Goal: Transaction & Acquisition: Purchase product/service

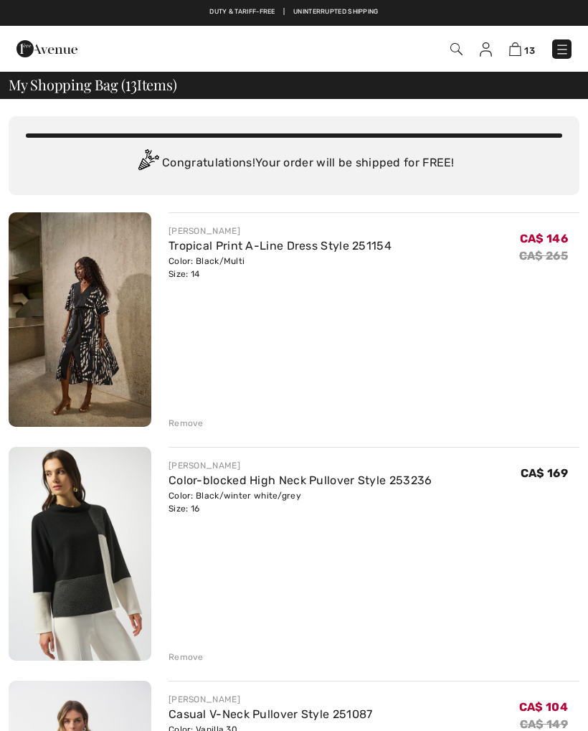
click at [571, 44] on link at bounding box center [561, 48] width 19 height 19
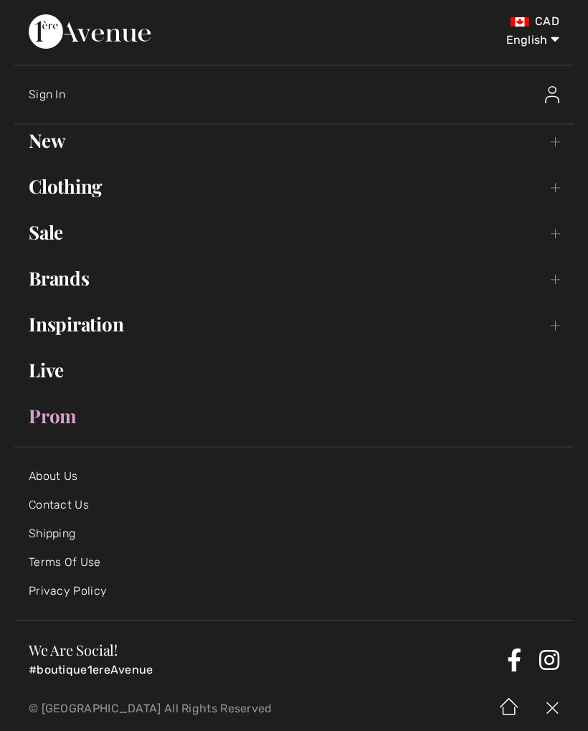
click at [36, 146] on link "New Toggle submenu" at bounding box center [293, 141] width 559 height 32
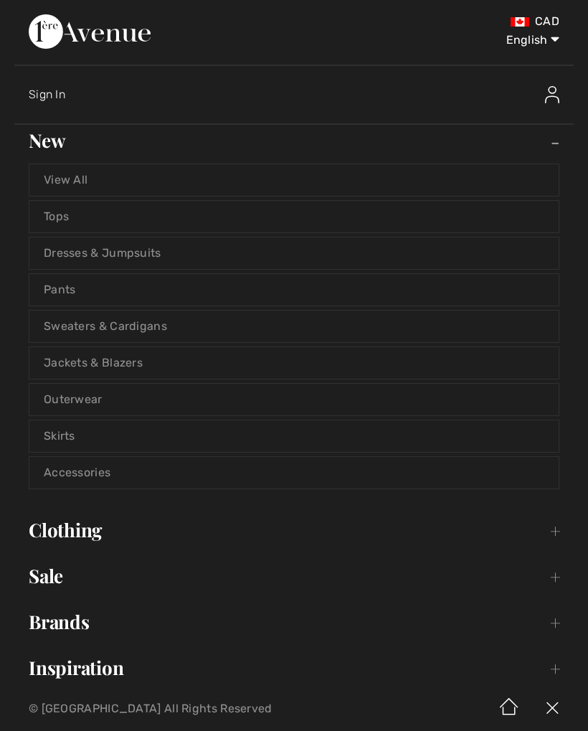
click at [79, 339] on link "Sweaters & Cardigans" at bounding box center [293, 327] width 529 height 32
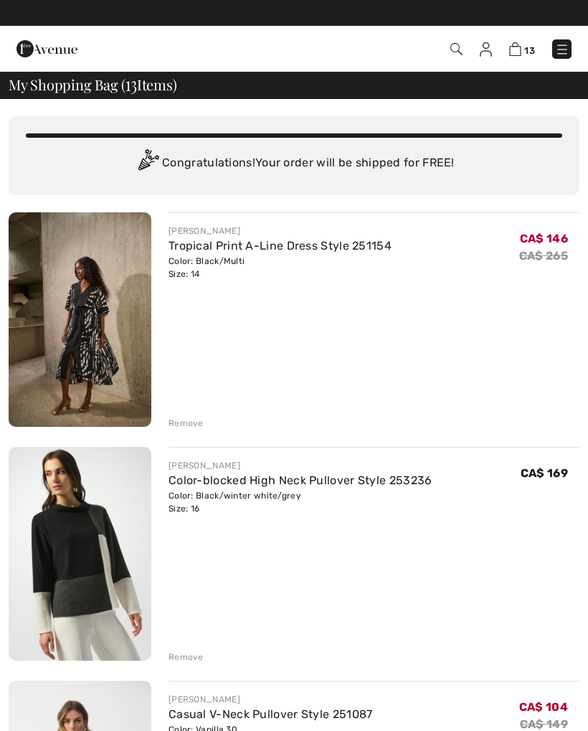
click at [563, 43] on img at bounding box center [562, 49] width 14 height 14
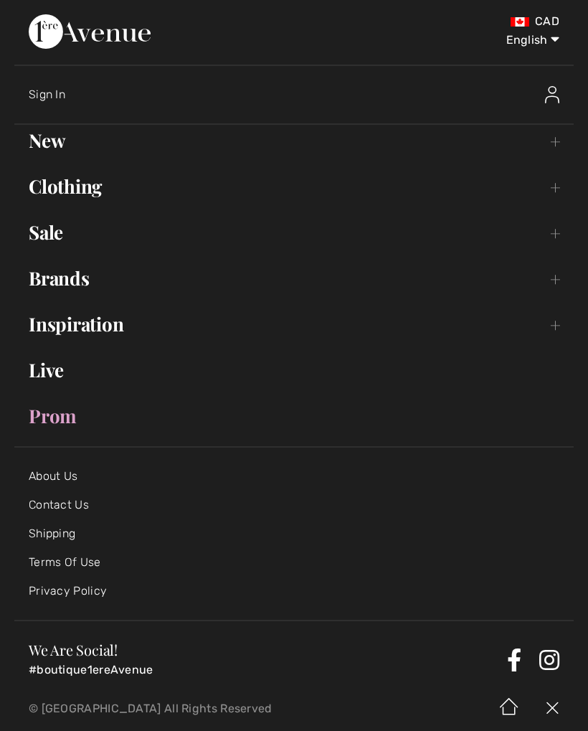
click at [64, 135] on link "New Toggle submenu" at bounding box center [293, 141] width 559 height 32
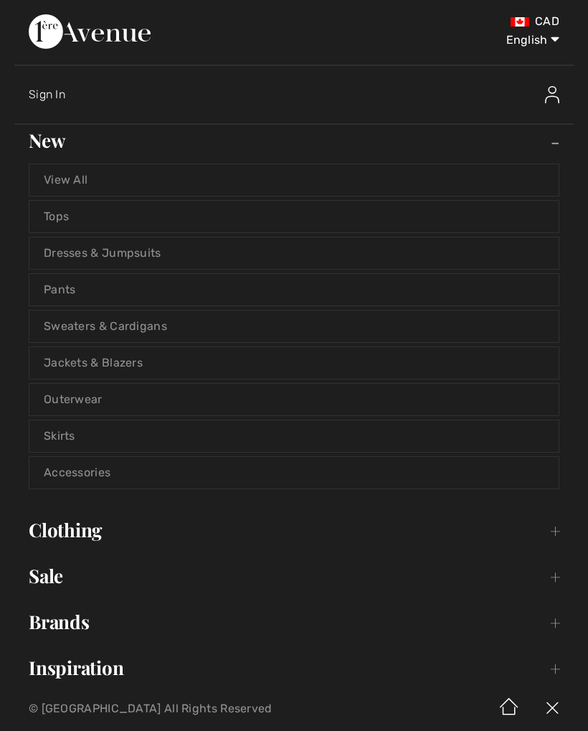
click at [122, 325] on link "Sweaters & Cardigans" at bounding box center [293, 327] width 529 height 32
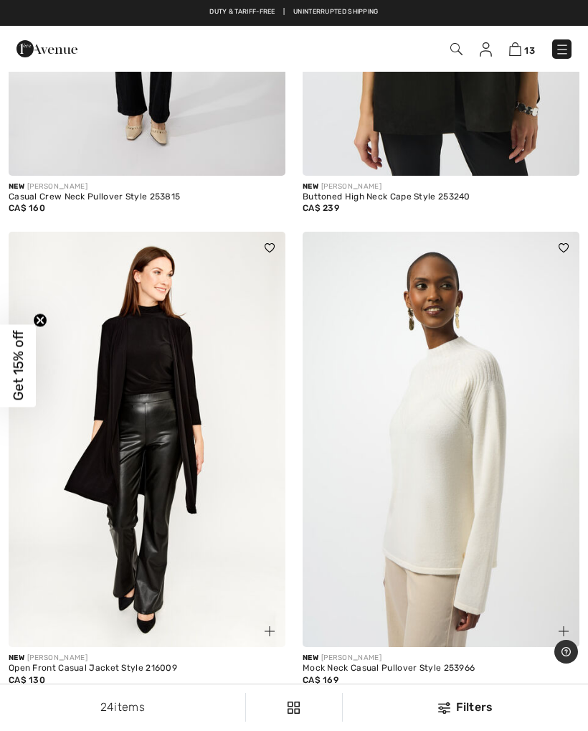
scroll to position [1893, 0]
click at [478, 442] on img at bounding box center [441, 439] width 277 height 415
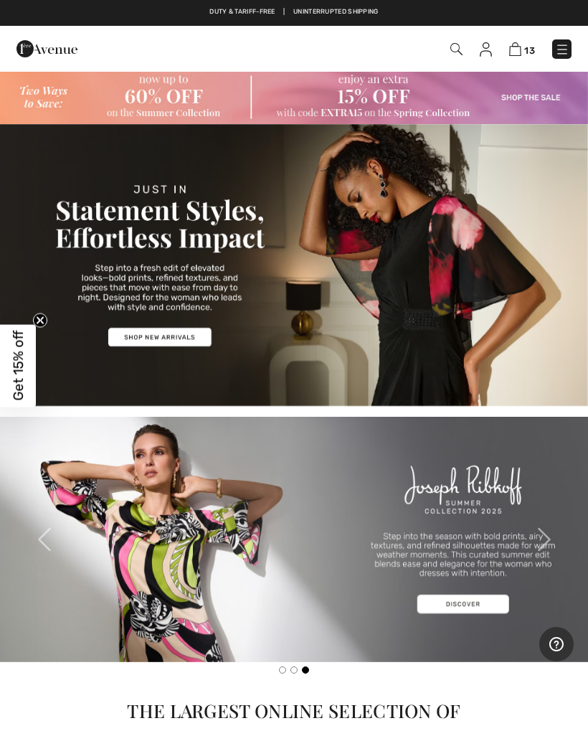
click at [473, 596] on img at bounding box center [294, 539] width 588 height 245
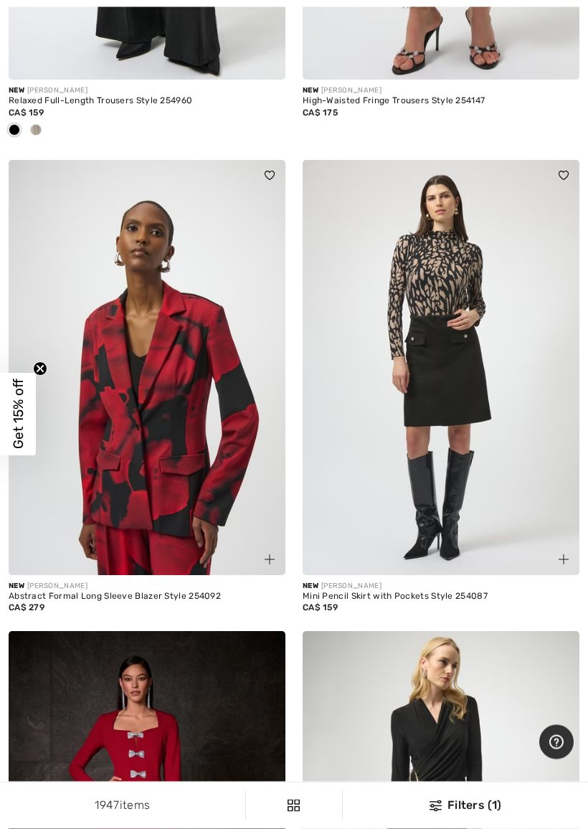
scroll to position [4301, 0]
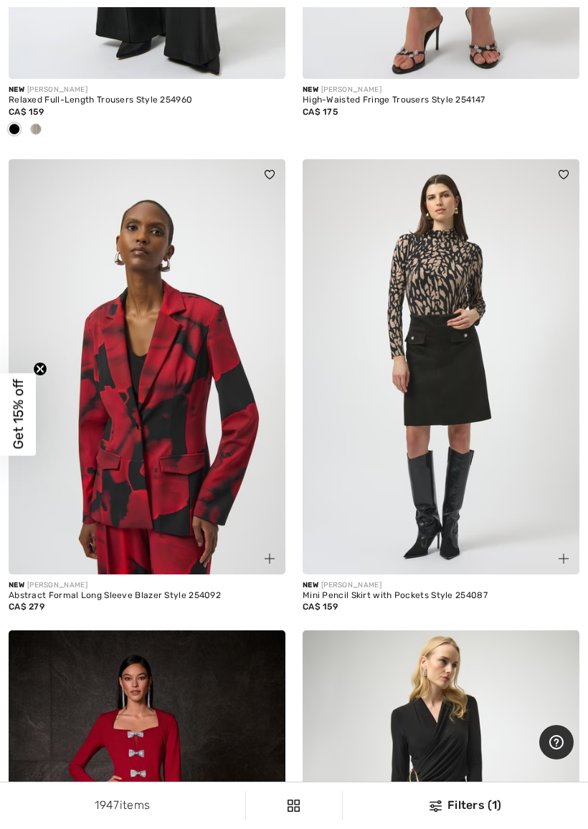
click at [170, 429] on img at bounding box center [147, 366] width 277 height 415
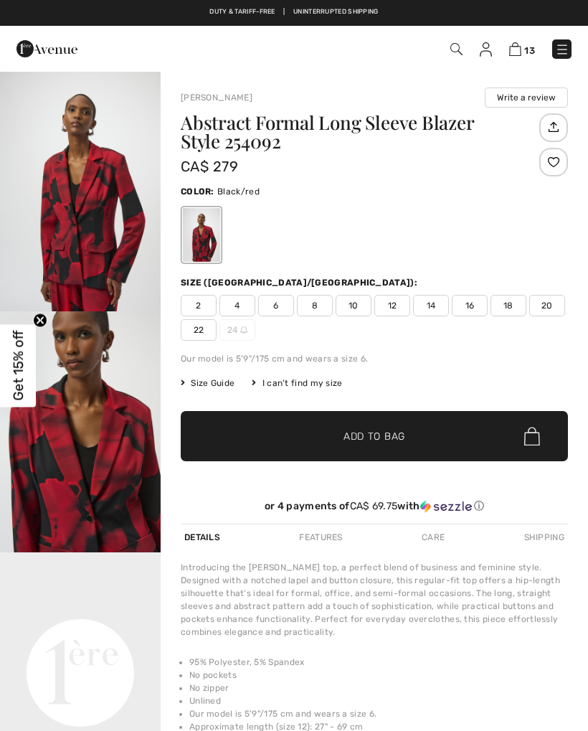
checkbox input "true"
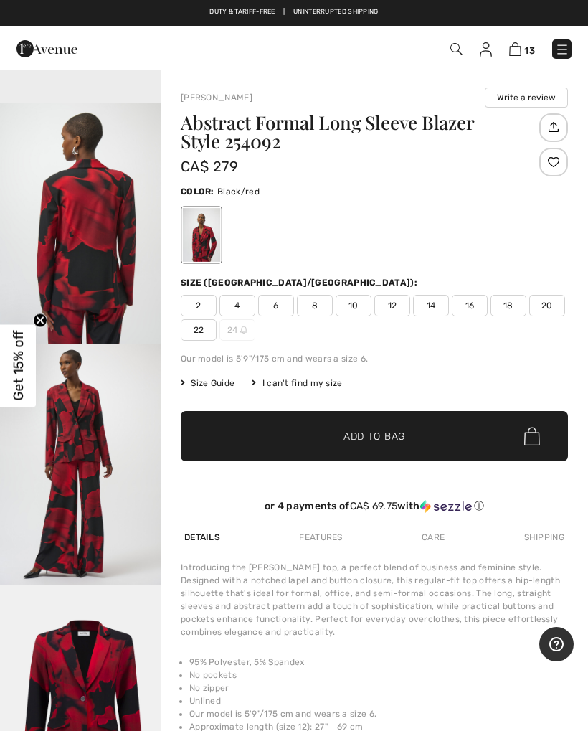
scroll to position [739, 0]
click at [54, 506] on img "4 / 5" at bounding box center [80, 464] width 161 height 241
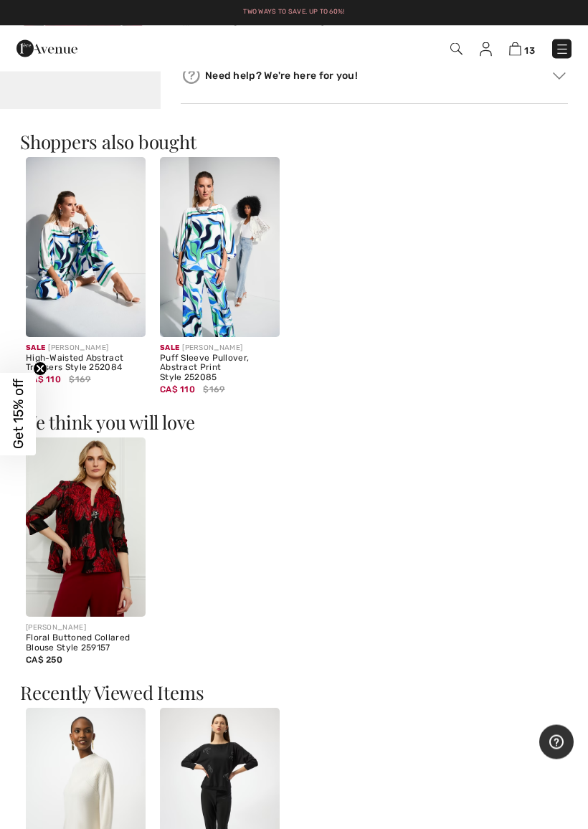
scroll to position [737, 0]
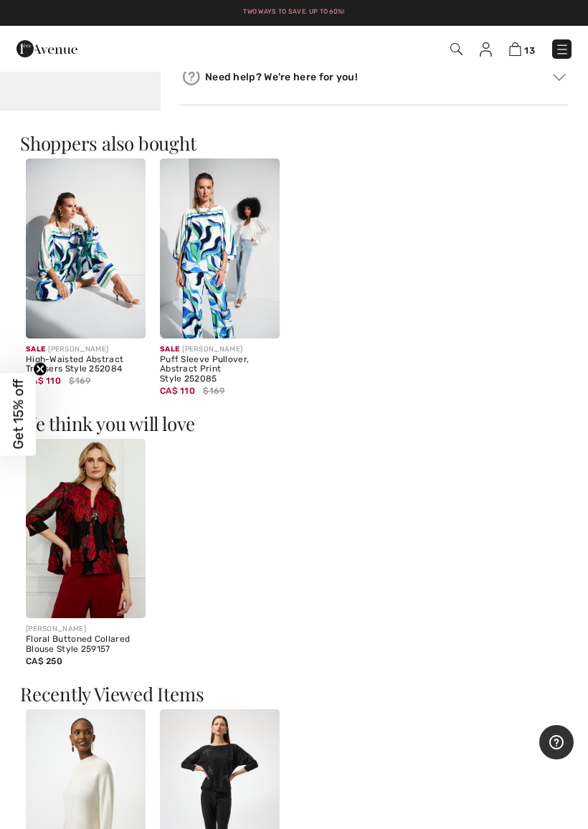
click at [58, 556] on img at bounding box center [86, 529] width 120 height 180
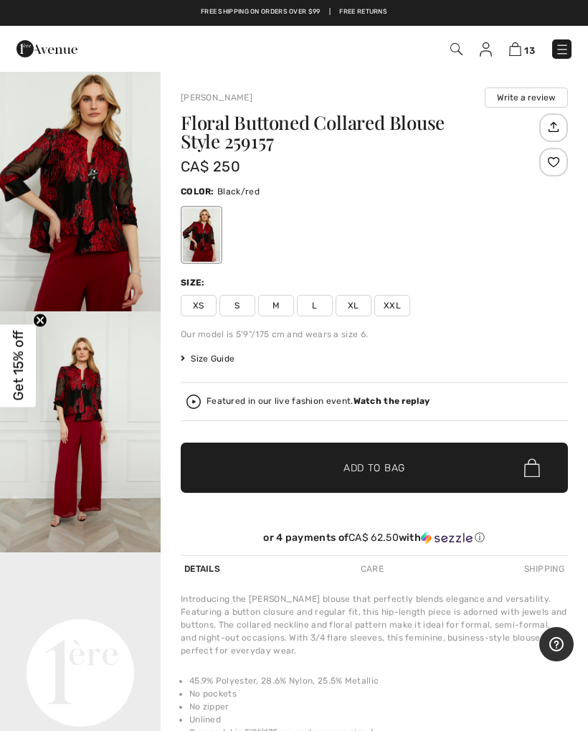
click at [103, 227] on img "1 / 4" at bounding box center [80, 190] width 161 height 241
click at [200, 396] on img at bounding box center [193, 401] width 14 height 14
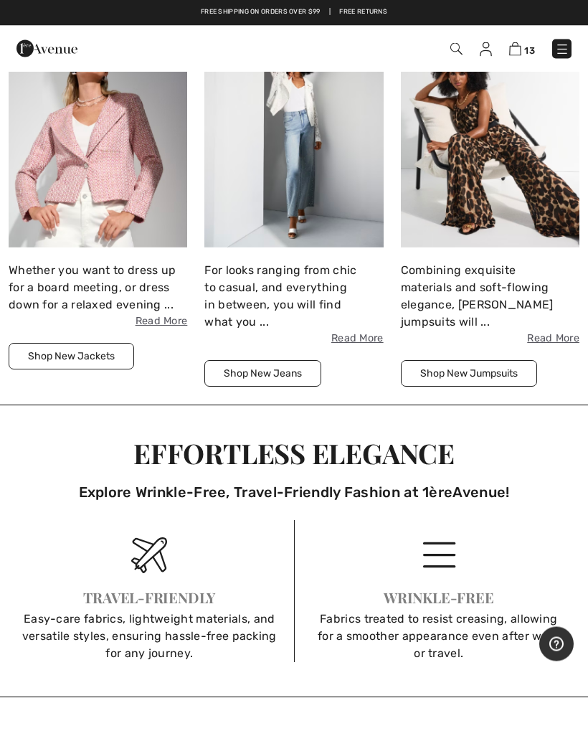
scroll to position [1328, 0]
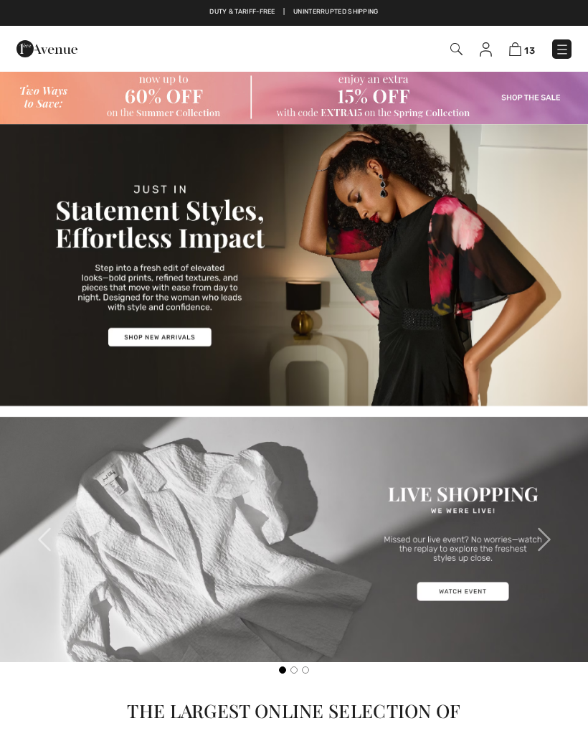
checkbox input "true"
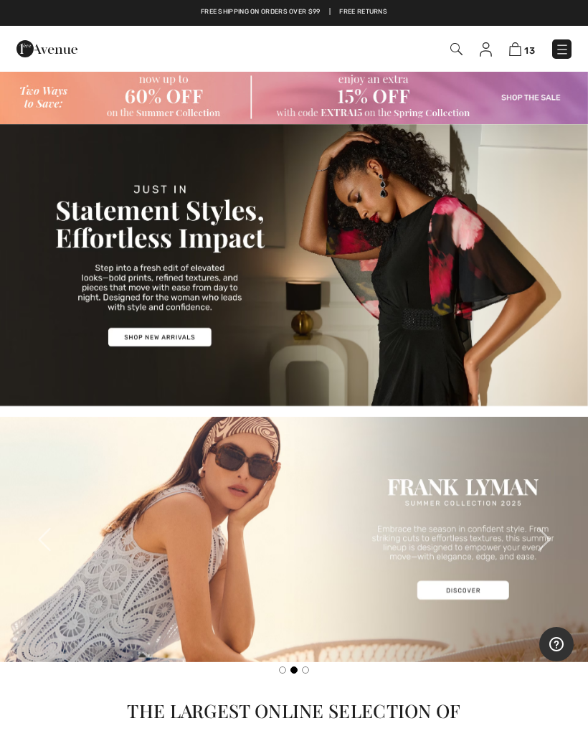
click at [143, 349] on img at bounding box center [294, 265] width 588 height 282
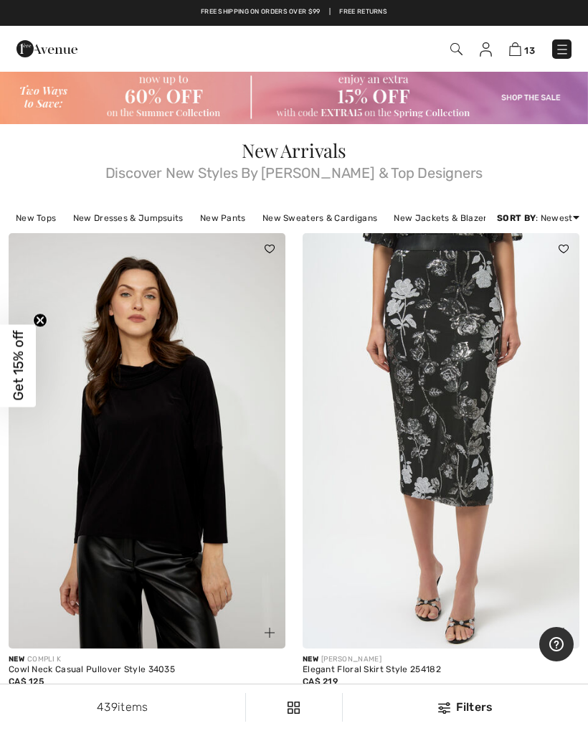
click at [296, 217] on link "New Sweaters & Cardigans" at bounding box center [319, 218] width 129 height 19
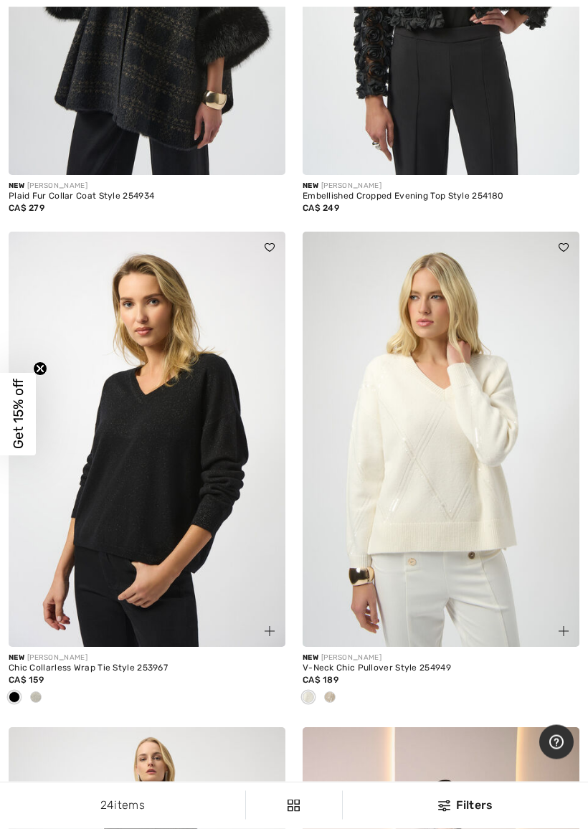
scroll to position [4423, 0]
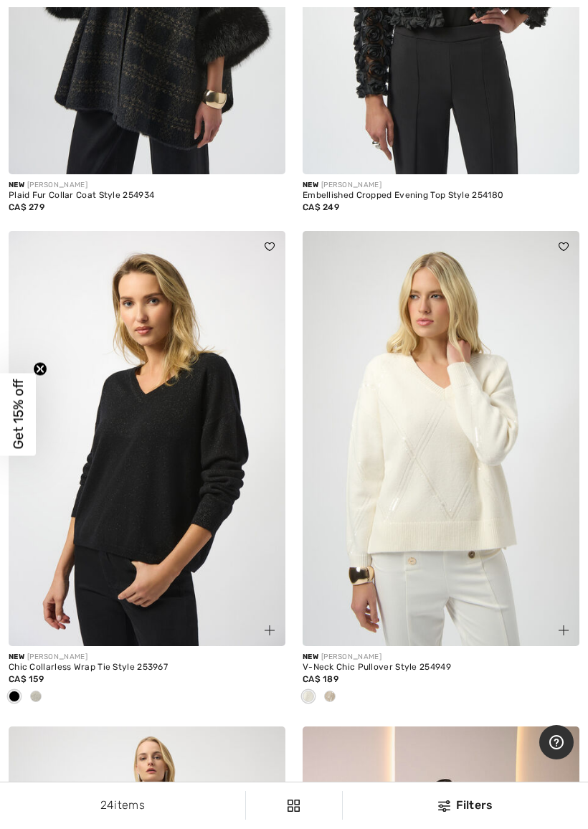
click at [338, 686] on div at bounding box center [330, 698] width 22 height 24
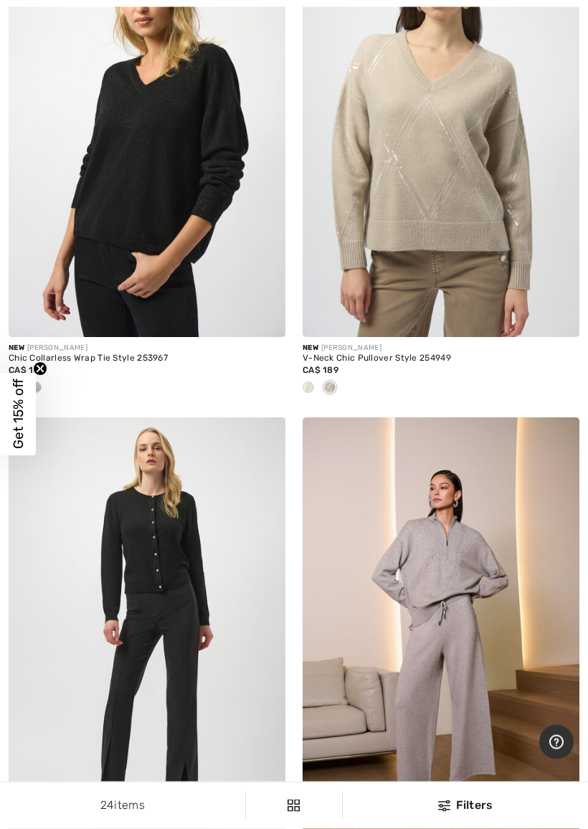
scroll to position [4733, 0]
click at [443, 233] on img at bounding box center [441, 128] width 277 height 415
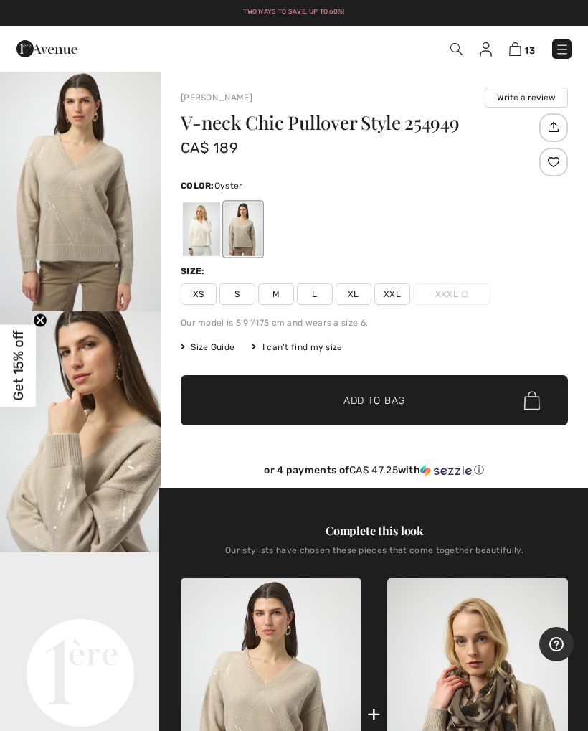
click at [252, 245] on div at bounding box center [242, 229] width 37 height 54
click at [257, 241] on div at bounding box center [242, 229] width 37 height 54
click at [212, 242] on div at bounding box center [201, 229] width 37 height 54
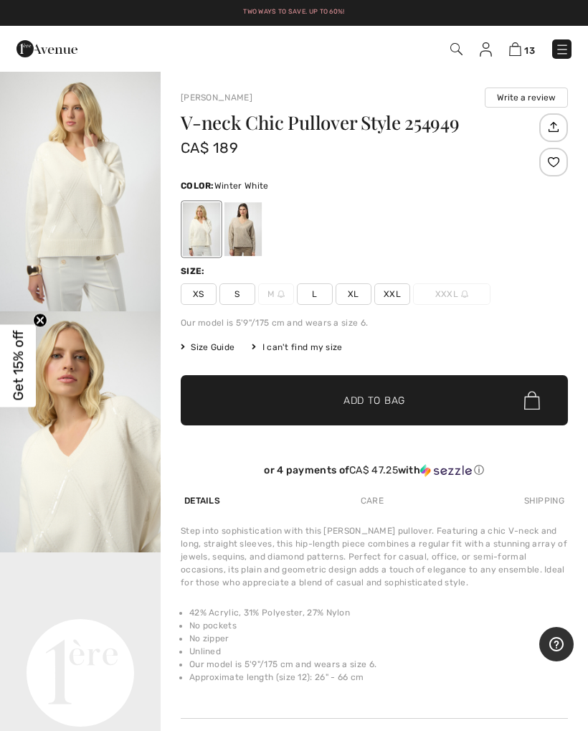
click at [364, 298] on span "XL" at bounding box center [354, 294] width 36 height 22
click at [387, 408] on span "✔ Added to Bag Add to Bag" at bounding box center [374, 400] width 387 height 50
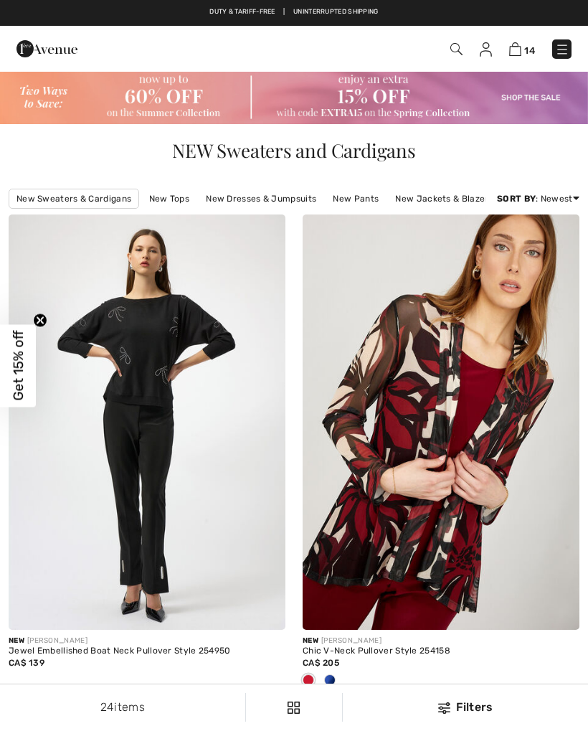
checkbox input "true"
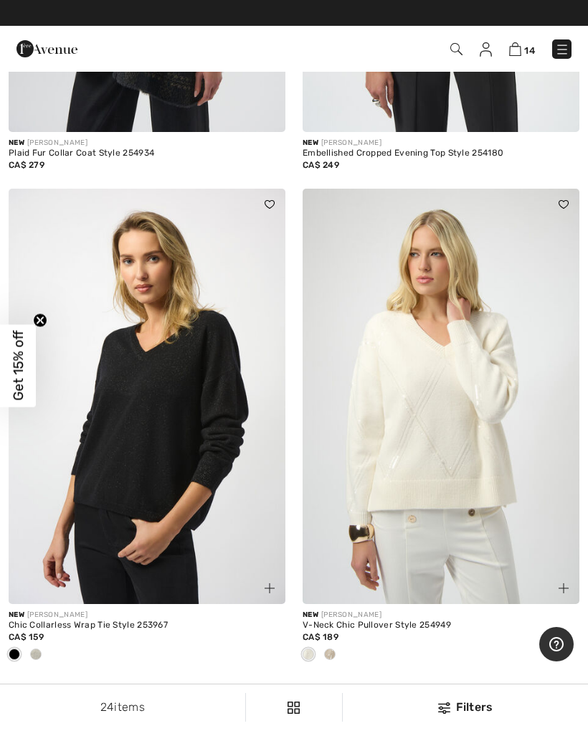
scroll to position [4465, 0]
click at [172, 461] on img at bounding box center [147, 396] width 277 height 415
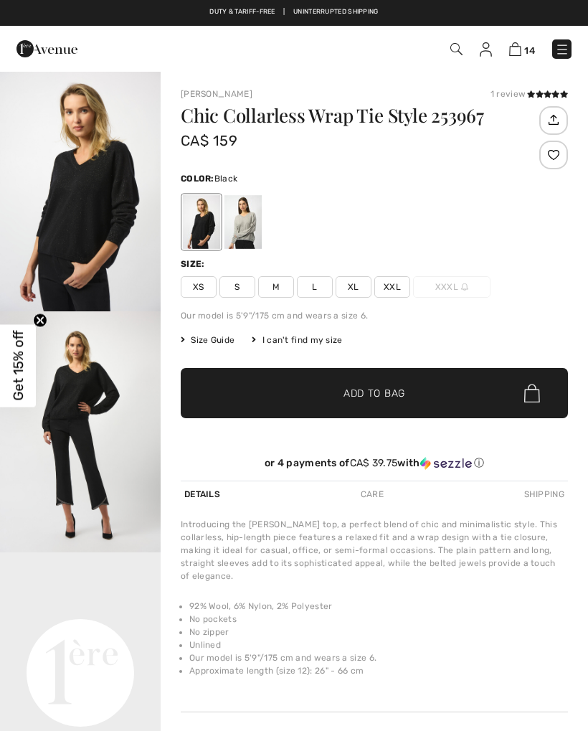
checkbox input "true"
click at [255, 227] on div at bounding box center [242, 222] width 37 height 54
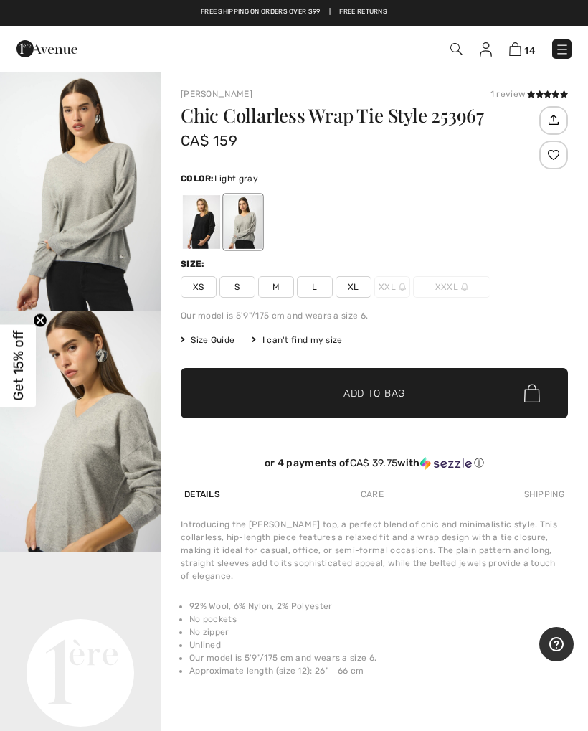
click at [360, 288] on span "XL" at bounding box center [354, 287] width 36 height 22
click at [382, 394] on span "Add to Bag" at bounding box center [375, 393] width 62 height 15
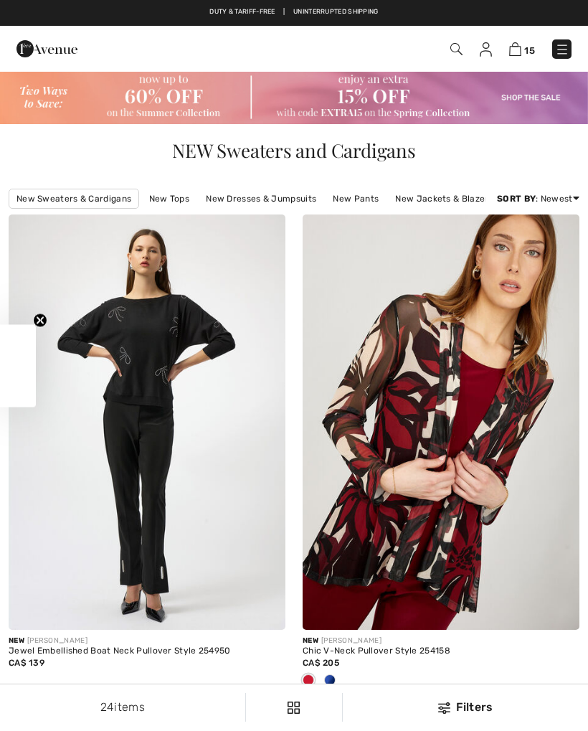
checkbox input "true"
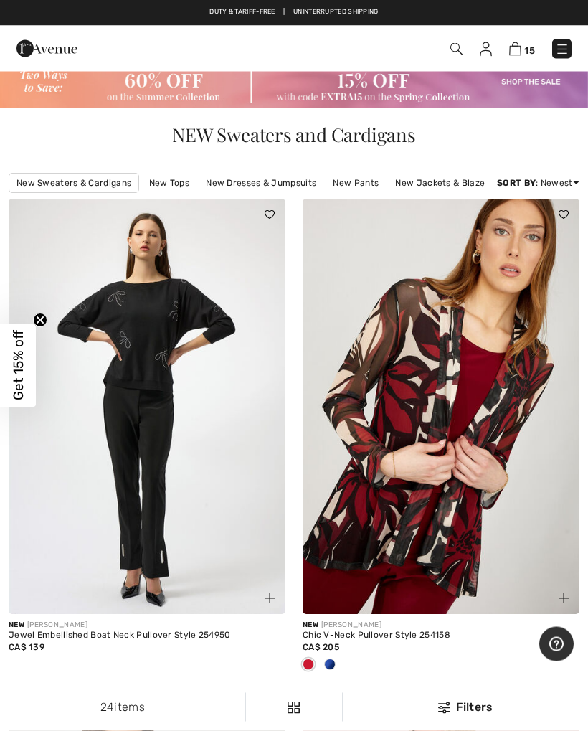
scroll to position [4, 0]
